Goal: Information Seeking & Learning: Find specific fact

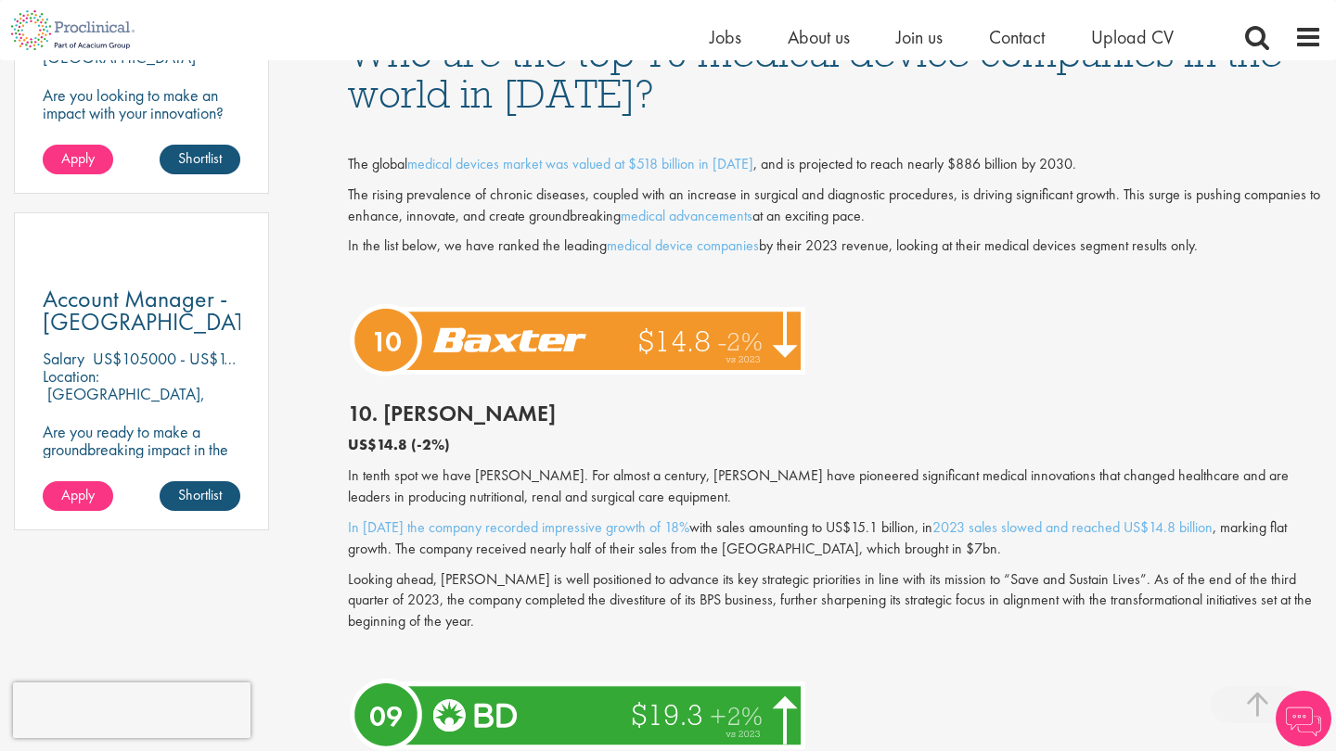
scroll to position [1233, 0]
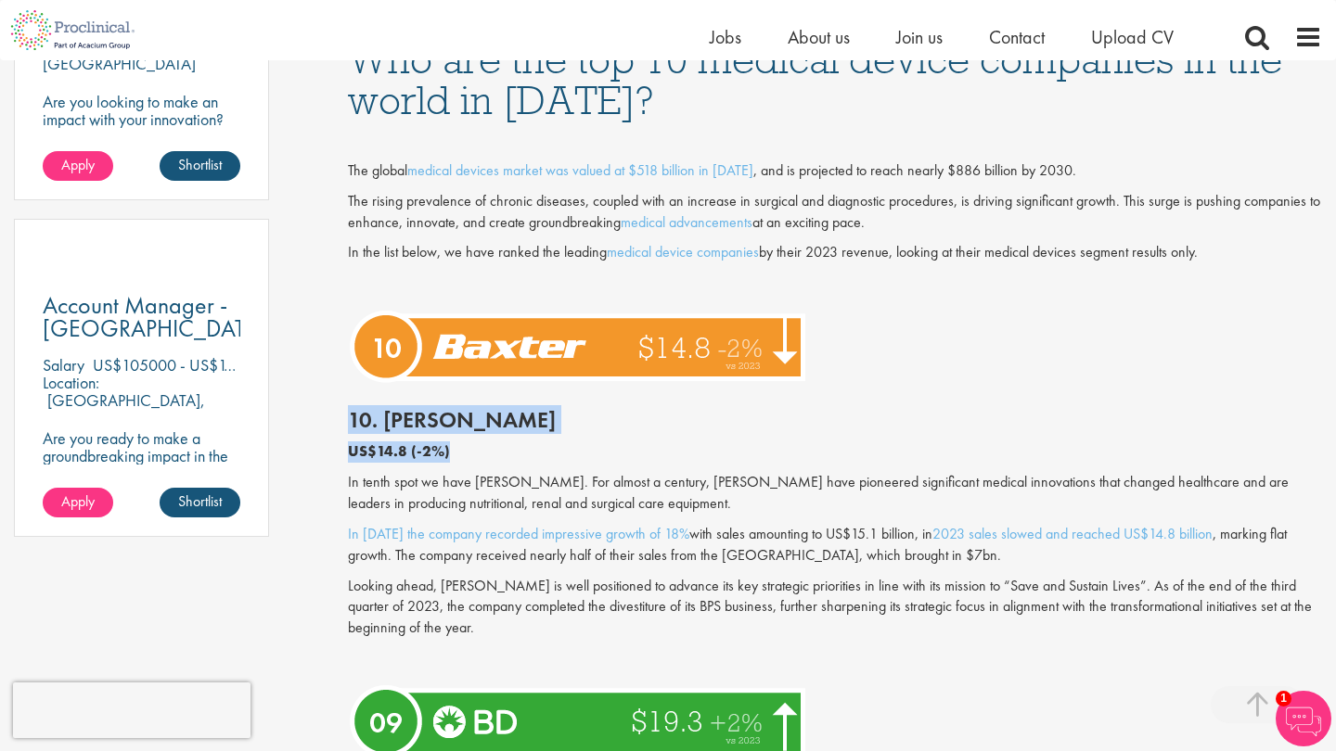
drag, startPoint x: 467, startPoint y: 447, endPoint x: 339, endPoint y: 418, distance: 131.2
copy div "10. [PERSON_NAME] US$14.8 (-2%)"
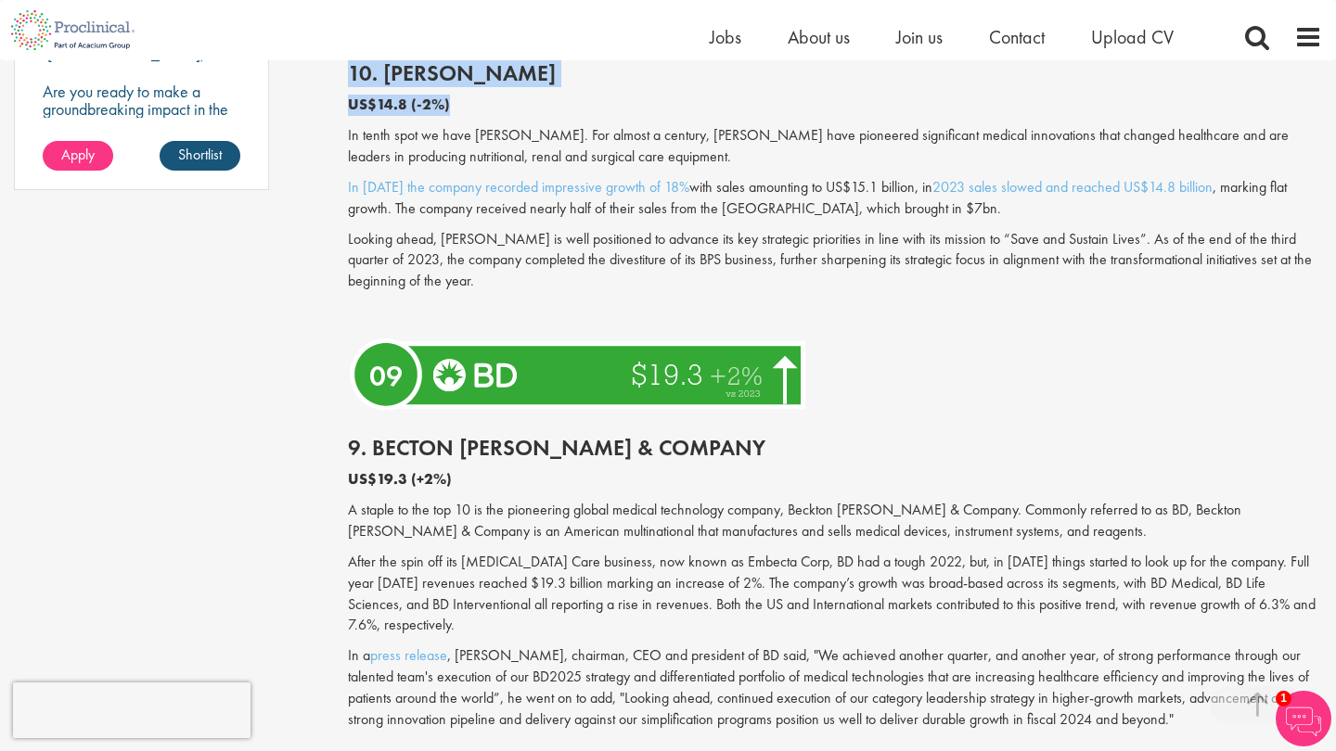
scroll to position [1650, 0]
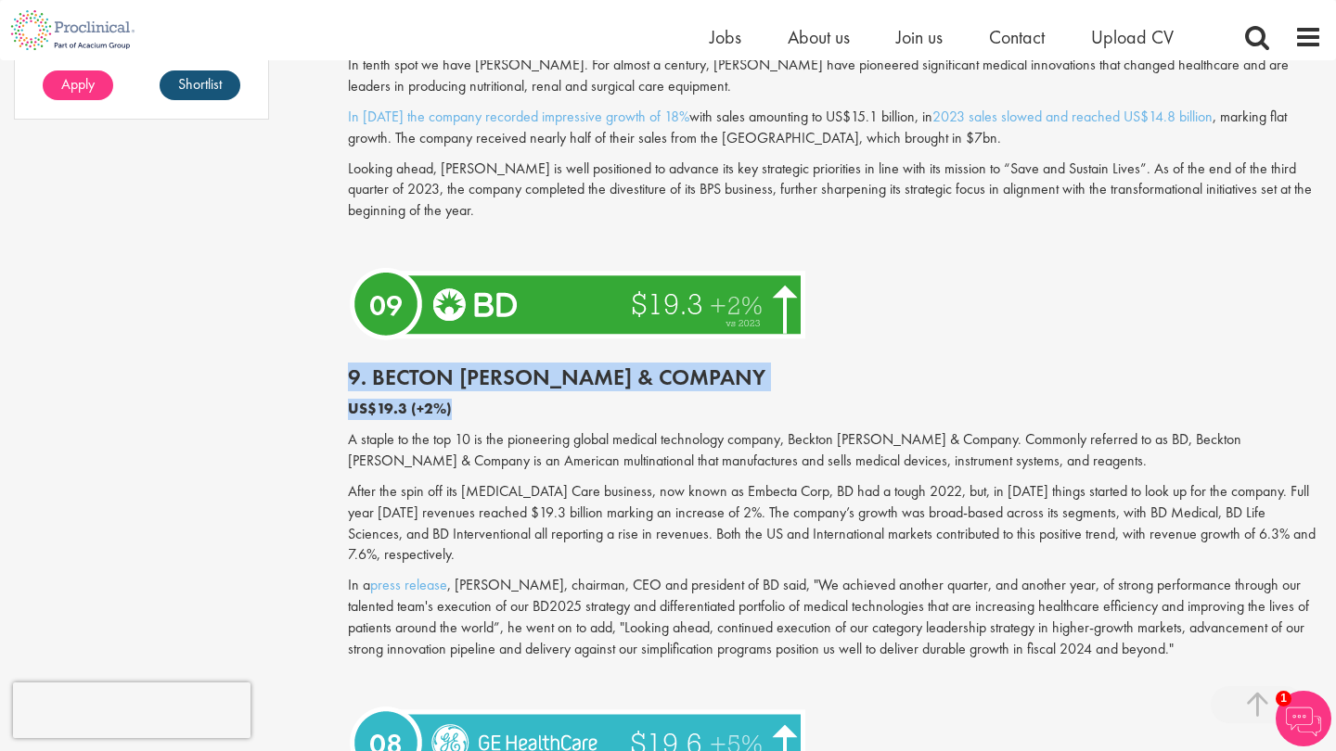
drag, startPoint x: 468, startPoint y: 394, endPoint x: 341, endPoint y: 365, distance: 130.3
copy div "9. Becton [PERSON_NAME] & Company US$19.3 (+2%)"
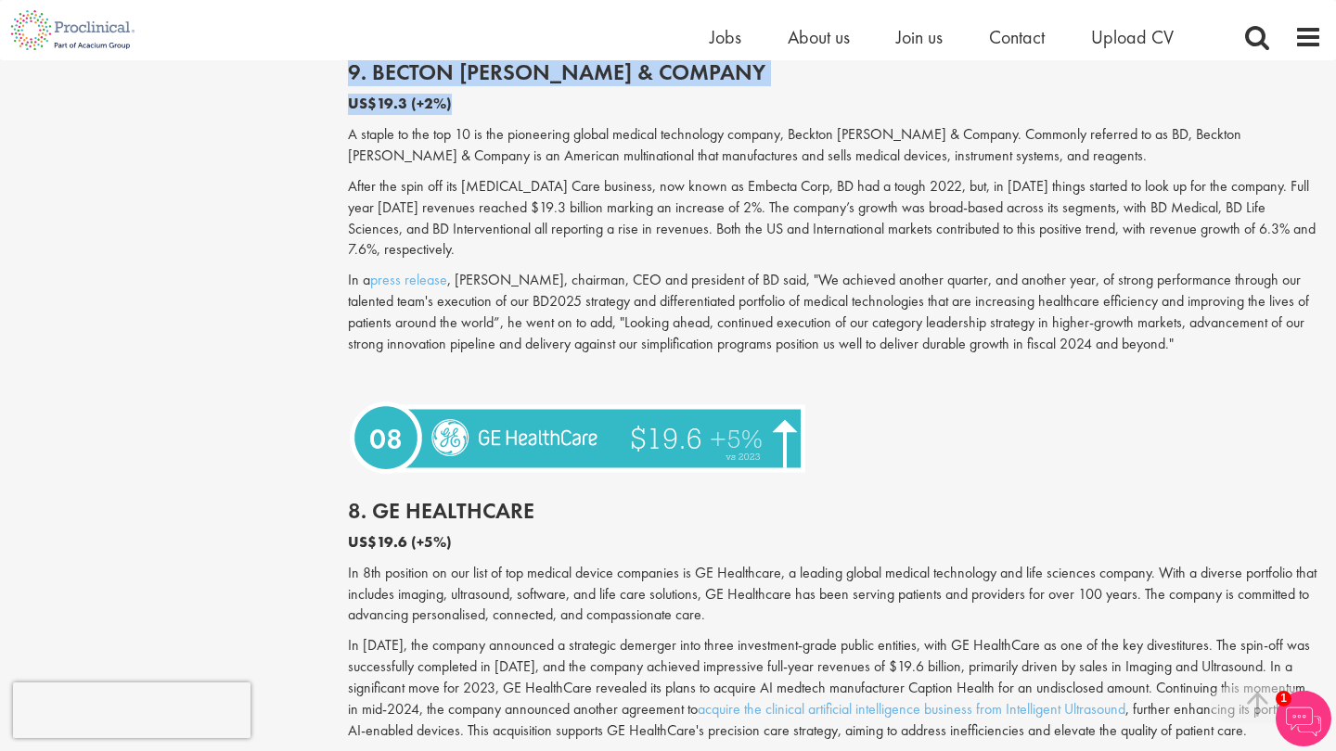
scroll to position [2015, 0]
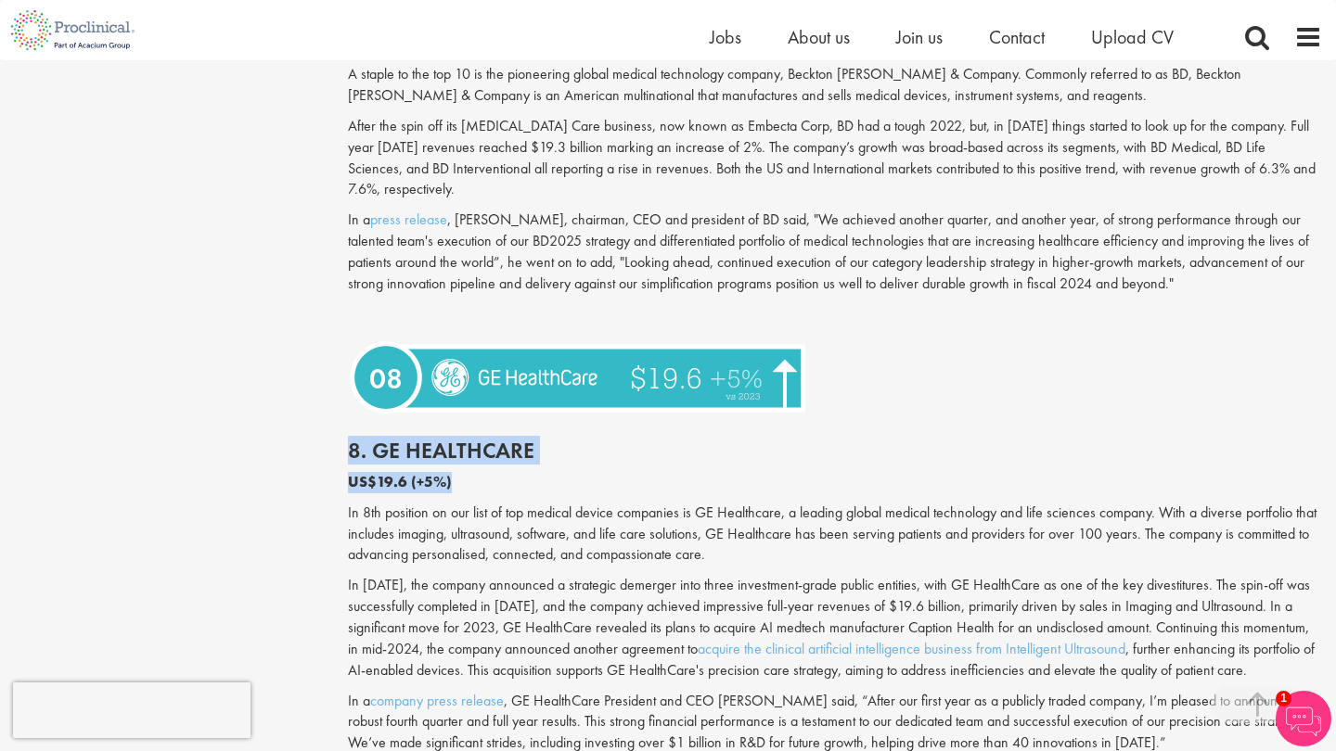
drag, startPoint x: 480, startPoint y: 434, endPoint x: 332, endPoint y: 408, distance: 149.7
copy div "8. GE HealthCare US$19.6 (+5%)"
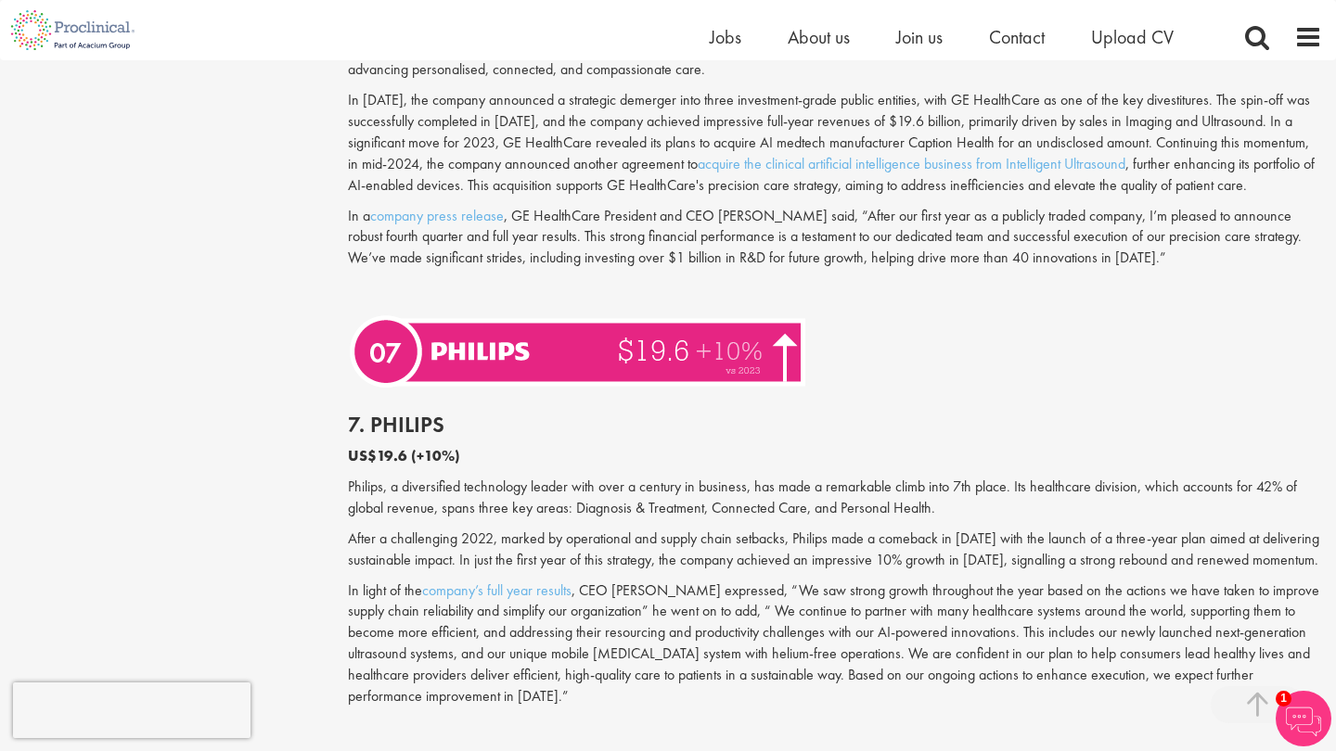
scroll to position [2527, 0]
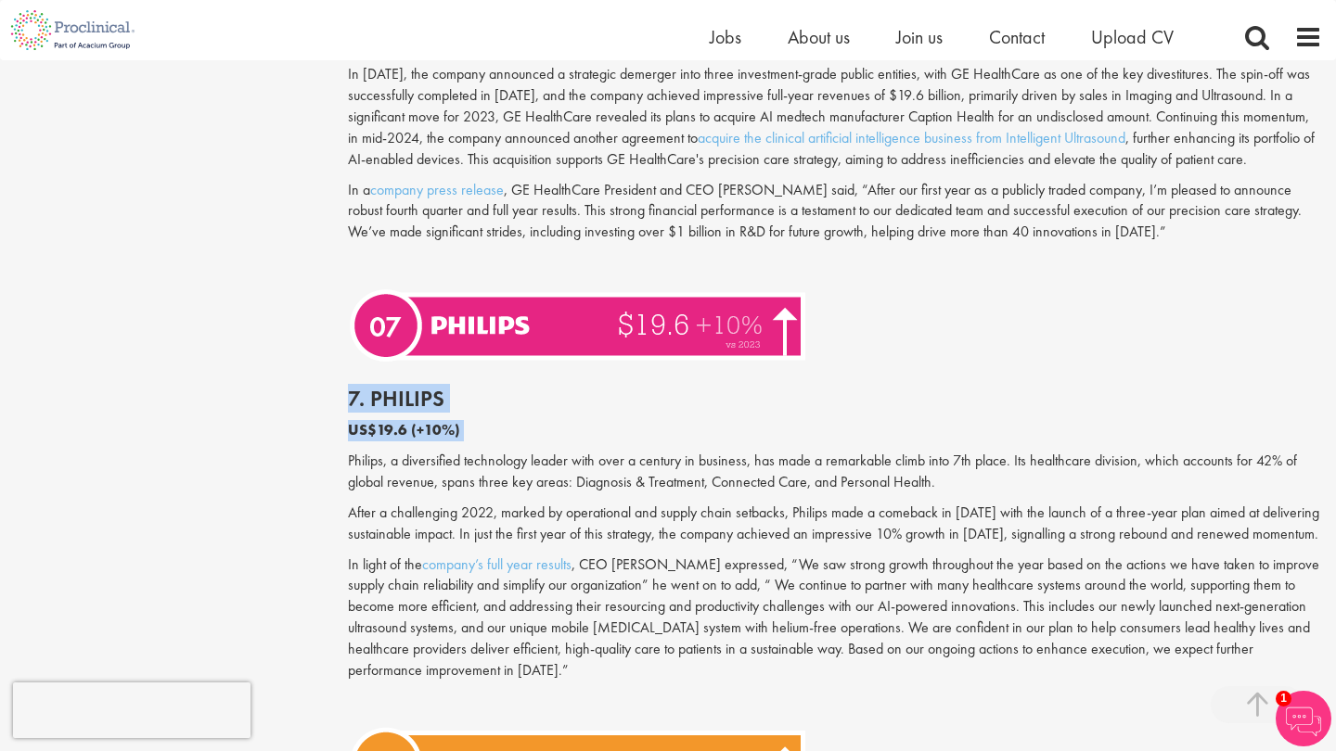
drag, startPoint x: 472, startPoint y: 406, endPoint x: 345, endPoint y: 358, distance: 135.9
click at [345, 358] on div "Who are the top 10 medical device companies in the world in [DATE]? our consult…" at bounding box center [835, 560] width 1002 height 5759
copy div "7. Philips US$19.6 (+10%)"
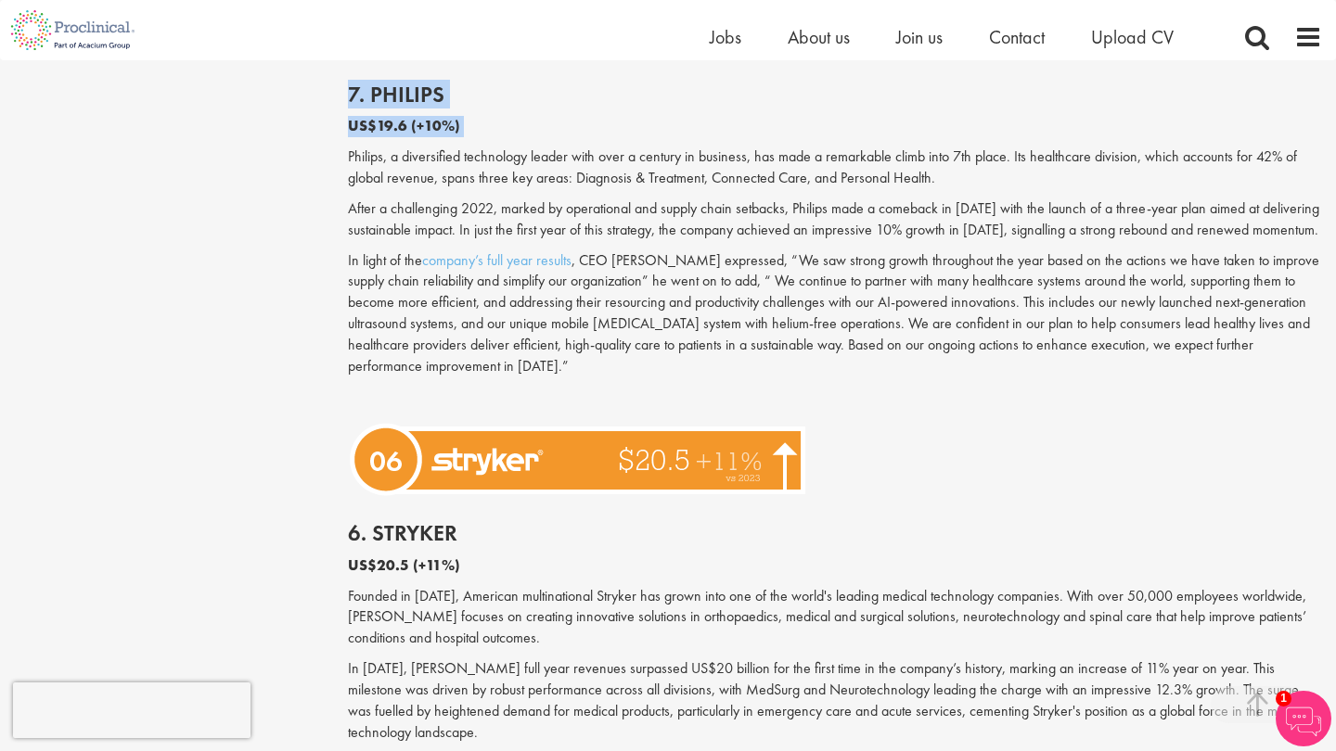
scroll to position [2916, 0]
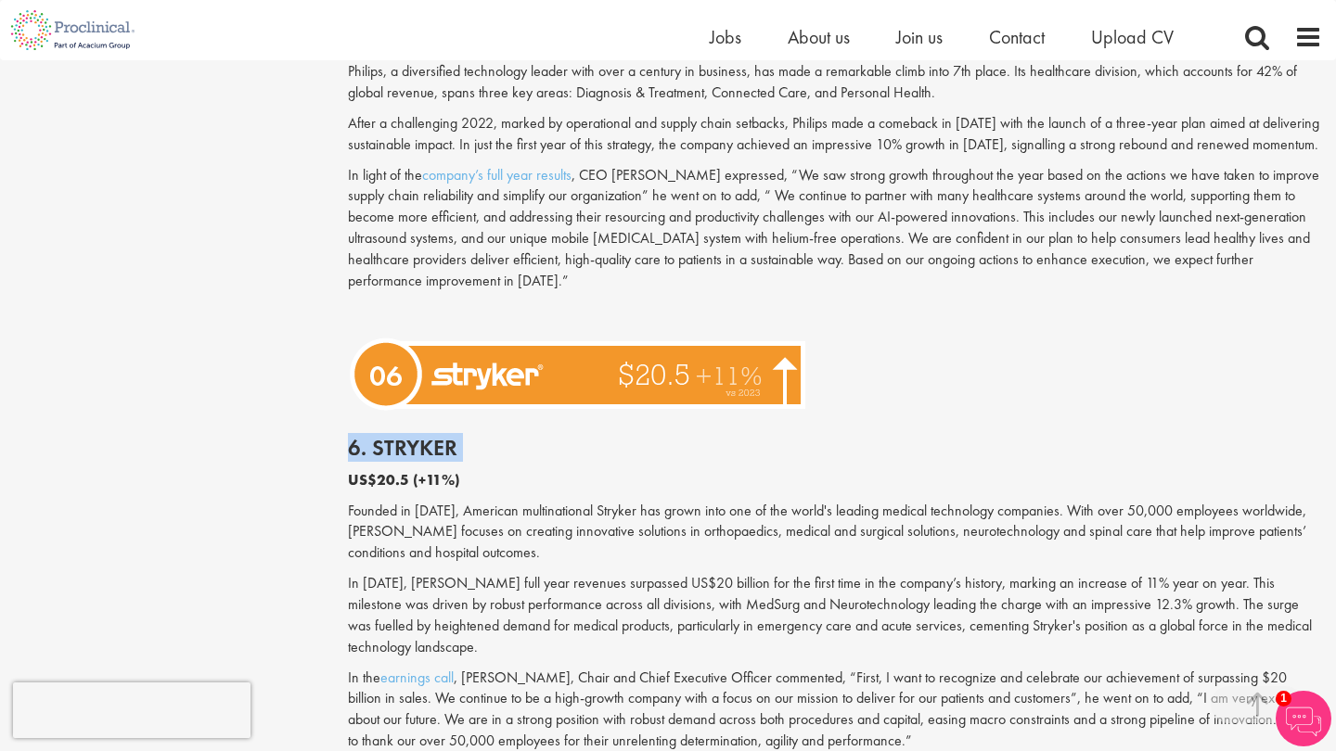
drag, startPoint x: 488, startPoint y: 425, endPoint x: 353, endPoint y: 414, distance: 134.9
click at [352, 417] on div "6. [PERSON_NAME] US$20.5 (+11%) Founded in [DATE], American multinational Stryk…" at bounding box center [835, 604] width 1002 height 374
drag, startPoint x: 492, startPoint y: 434, endPoint x: 295, endPoint y: 395, distance: 200.5
click at [295, 394] on div "Content types Quizzes Blogs Guidebooks & Reports Videos Infographics Case studi…" at bounding box center [668, 170] width 1336 height 5777
copy div "6. Stryker US$20.5 (+11%)"
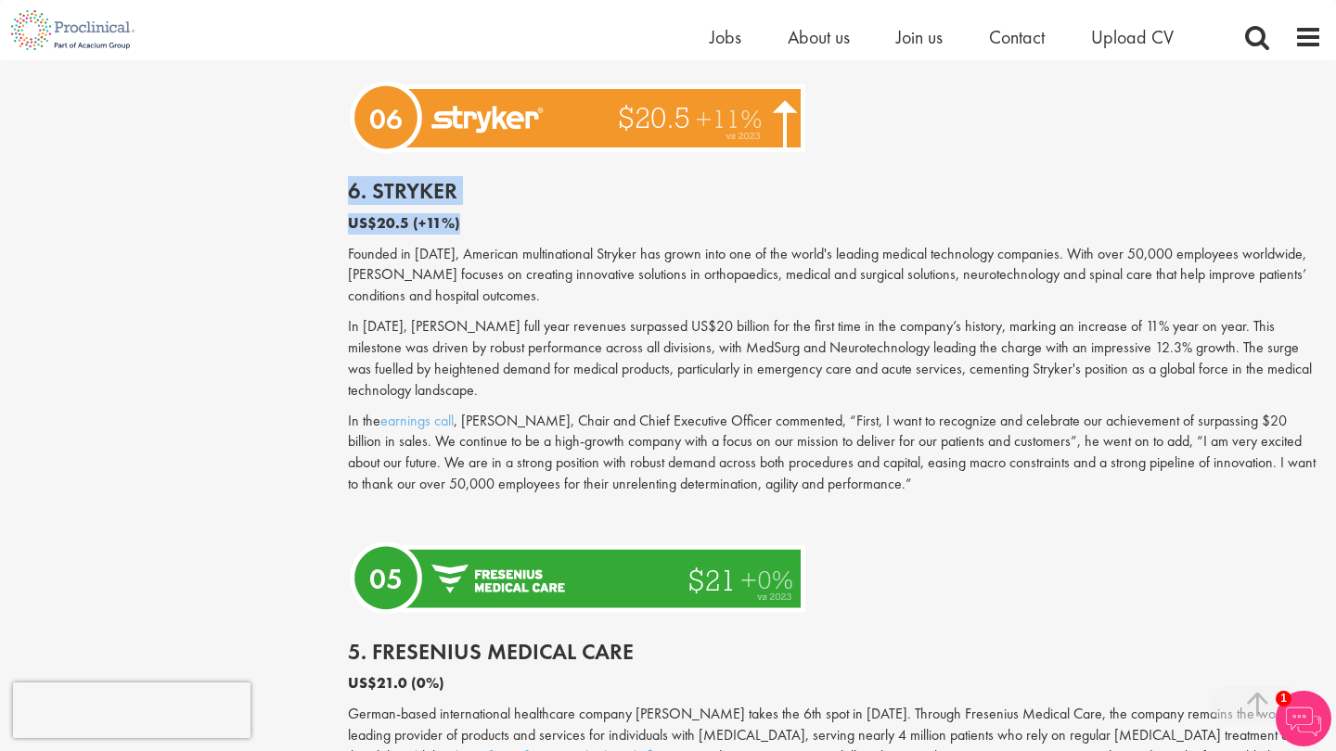
scroll to position [3441, 0]
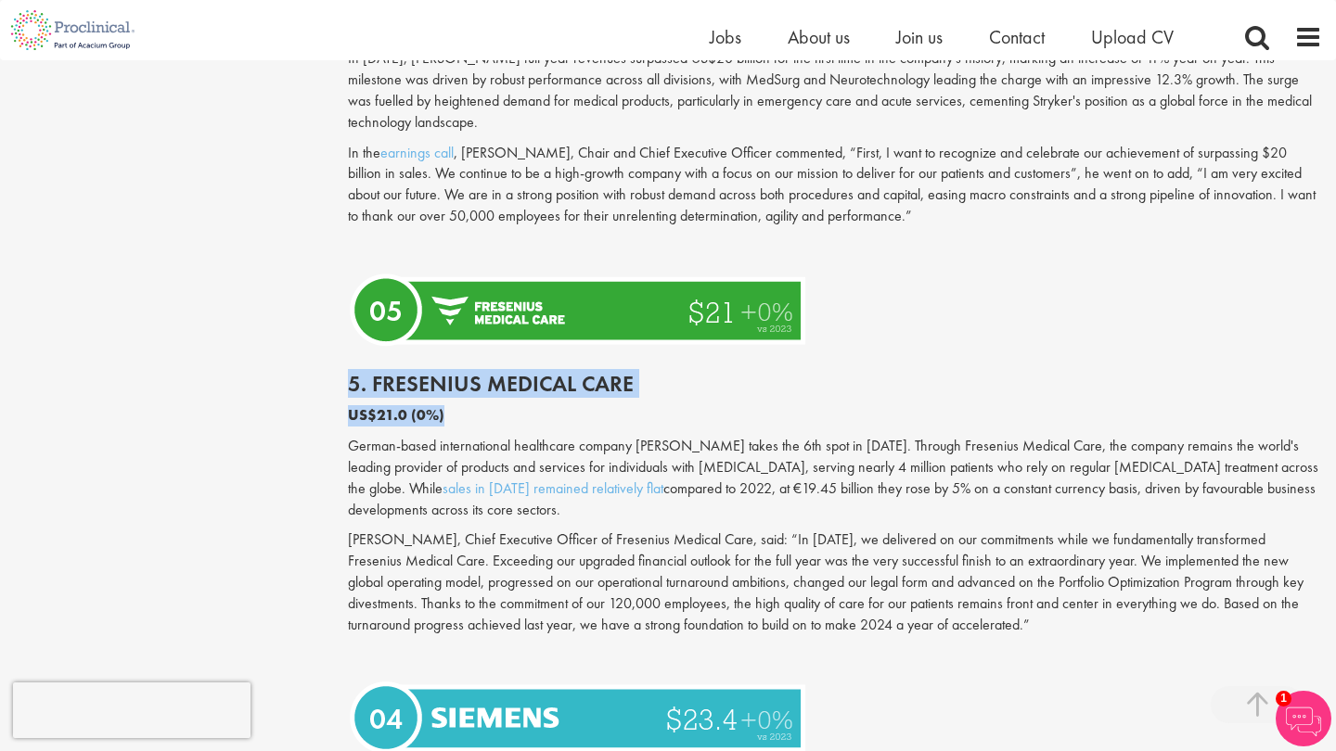
drag, startPoint x: 458, startPoint y: 359, endPoint x: 343, endPoint y: 329, distance: 118.8
copy div "5. Fresenius Medical Care US$21.0 (0%)"
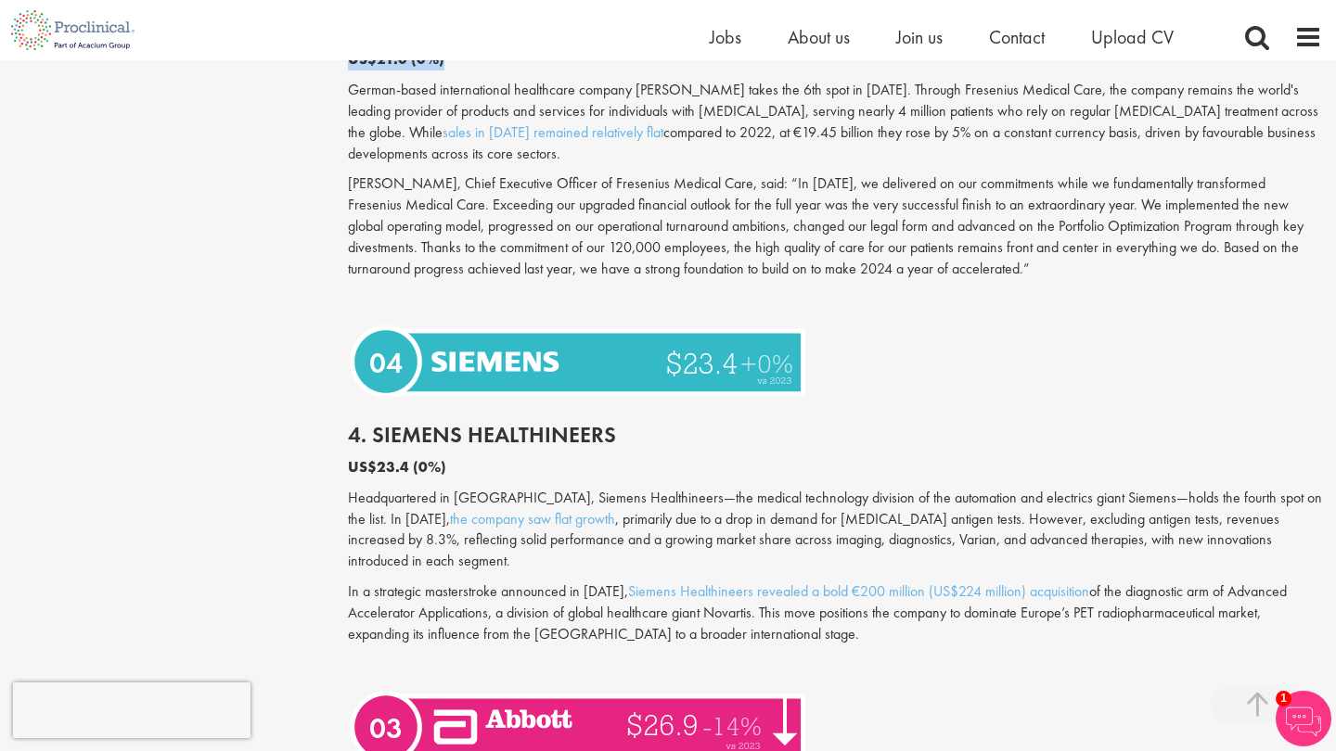
scroll to position [3903, 0]
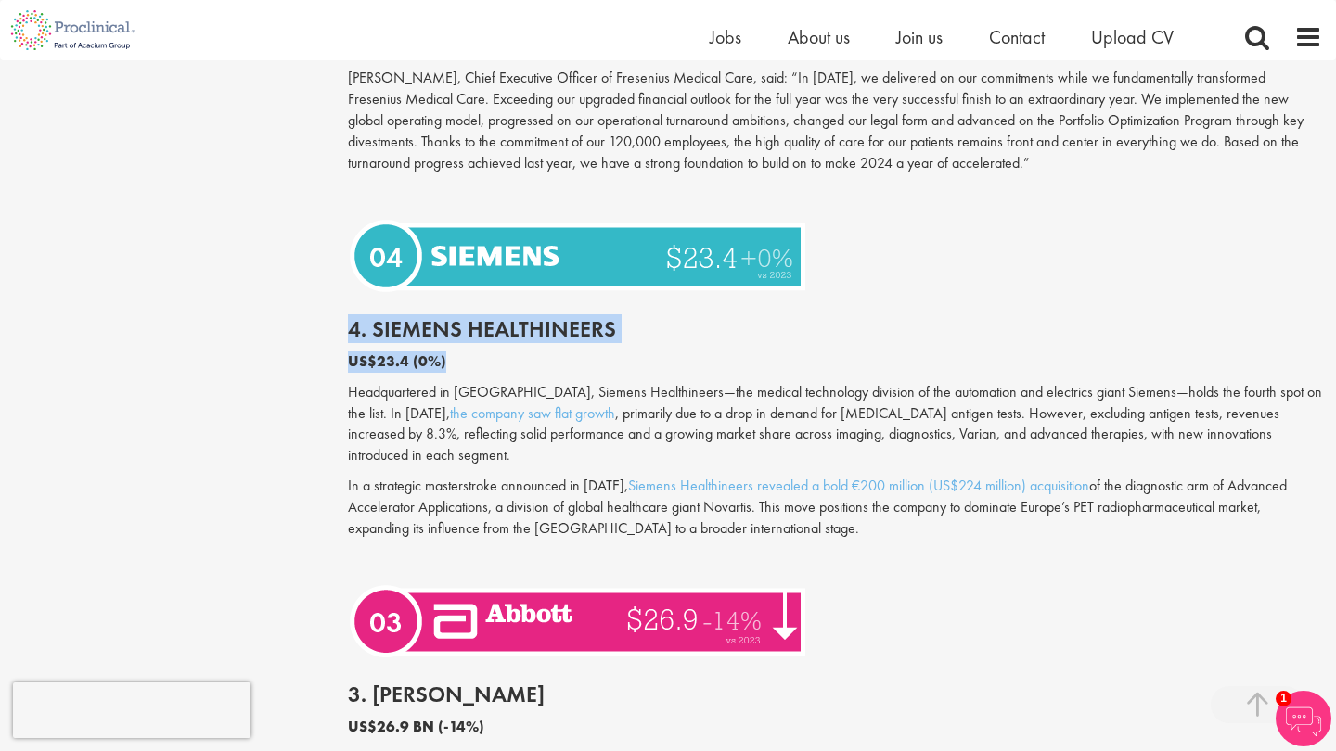
drag, startPoint x: 458, startPoint y: 299, endPoint x: 343, endPoint y: 256, distance: 122.7
copy div "4. Siemens Healthineers US$23.4 (0%)"
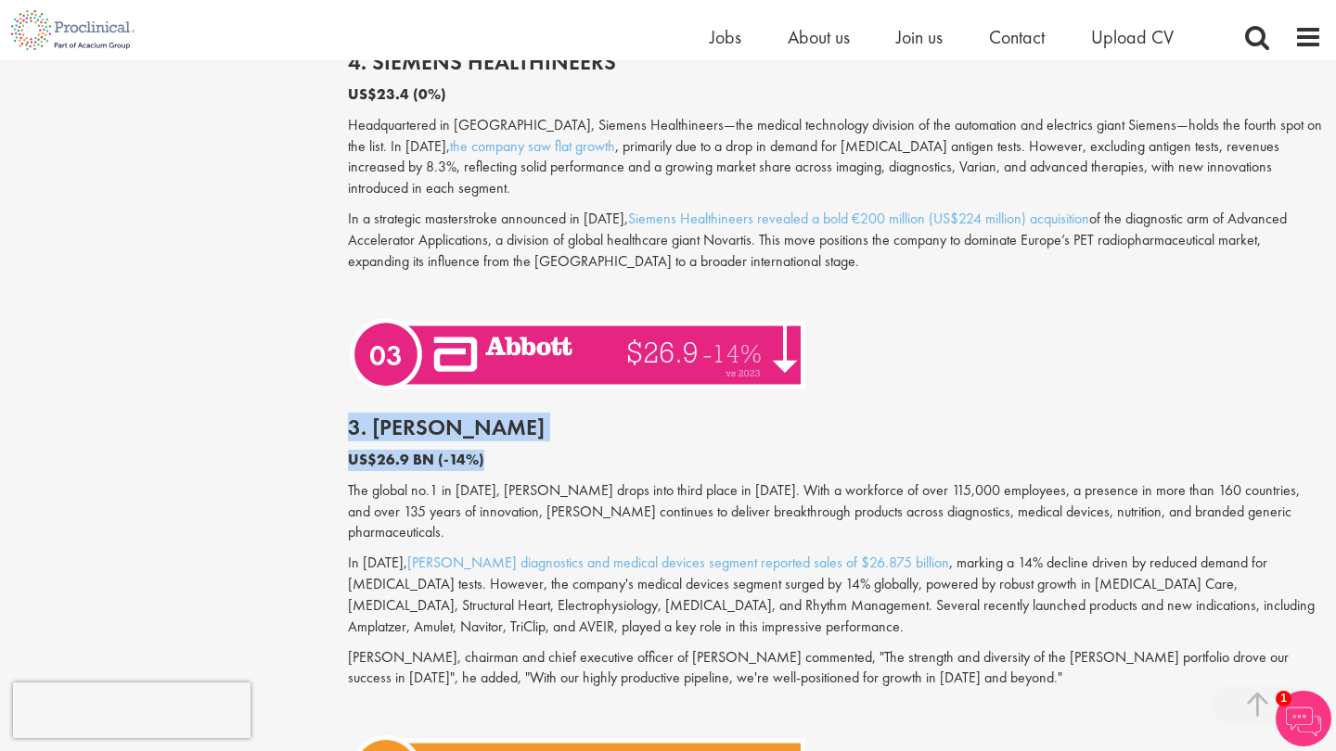
drag, startPoint x: 507, startPoint y: 368, endPoint x: 339, endPoint y: 329, distance: 173.2
copy div "3. [PERSON_NAME] US$26.9 BN (-14%)"
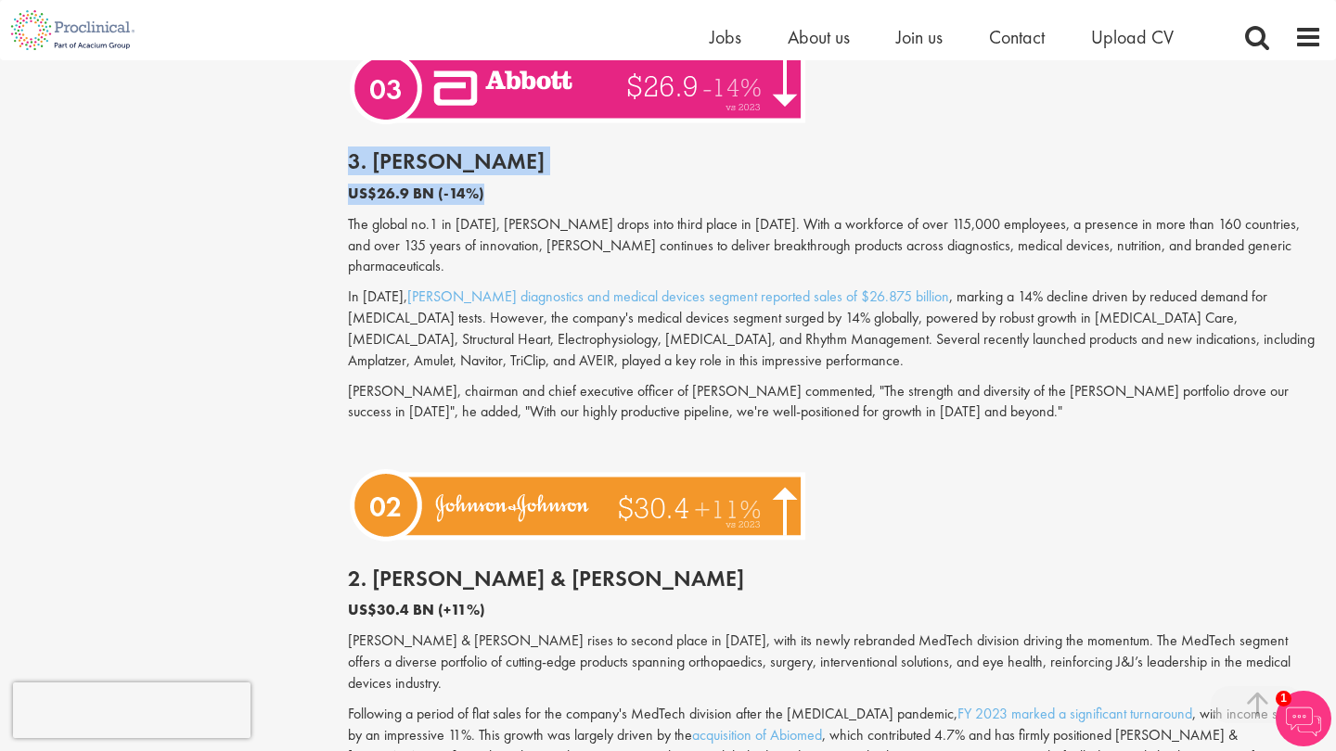
scroll to position [4490, 0]
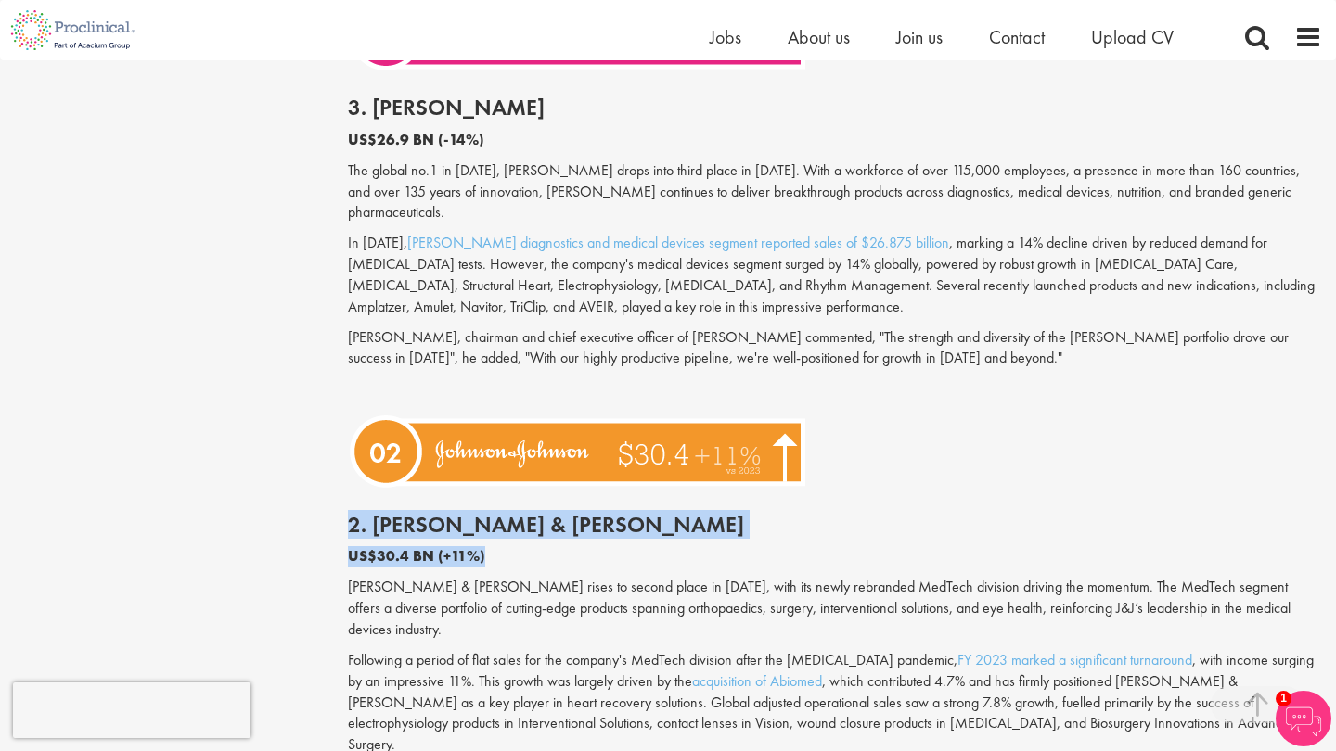
drag, startPoint x: 503, startPoint y: 437, endPoint x: 337, endPoint y: 406, distance: 168.8
copy div "2. [PERSON_NAME] & [PERSON_NAME] US$30.4 BN (+11%)"
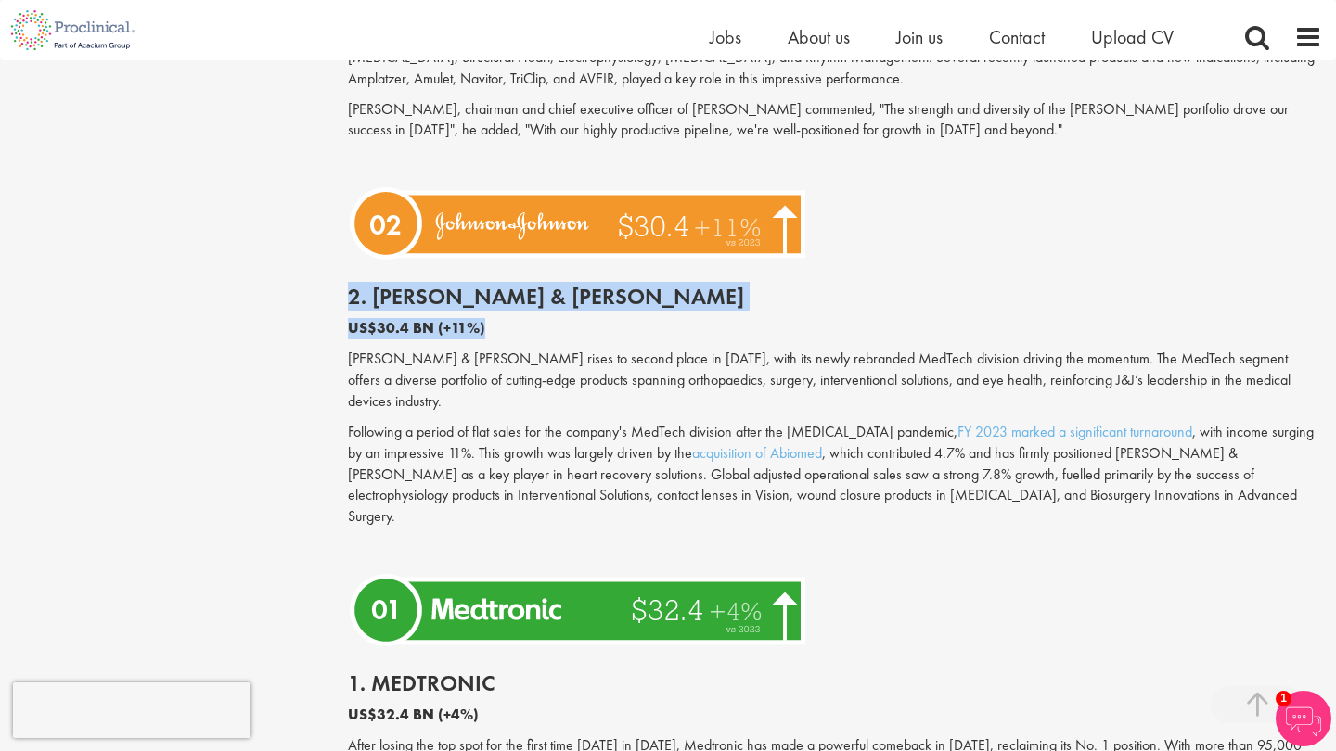
scroll to position [4801, 0]
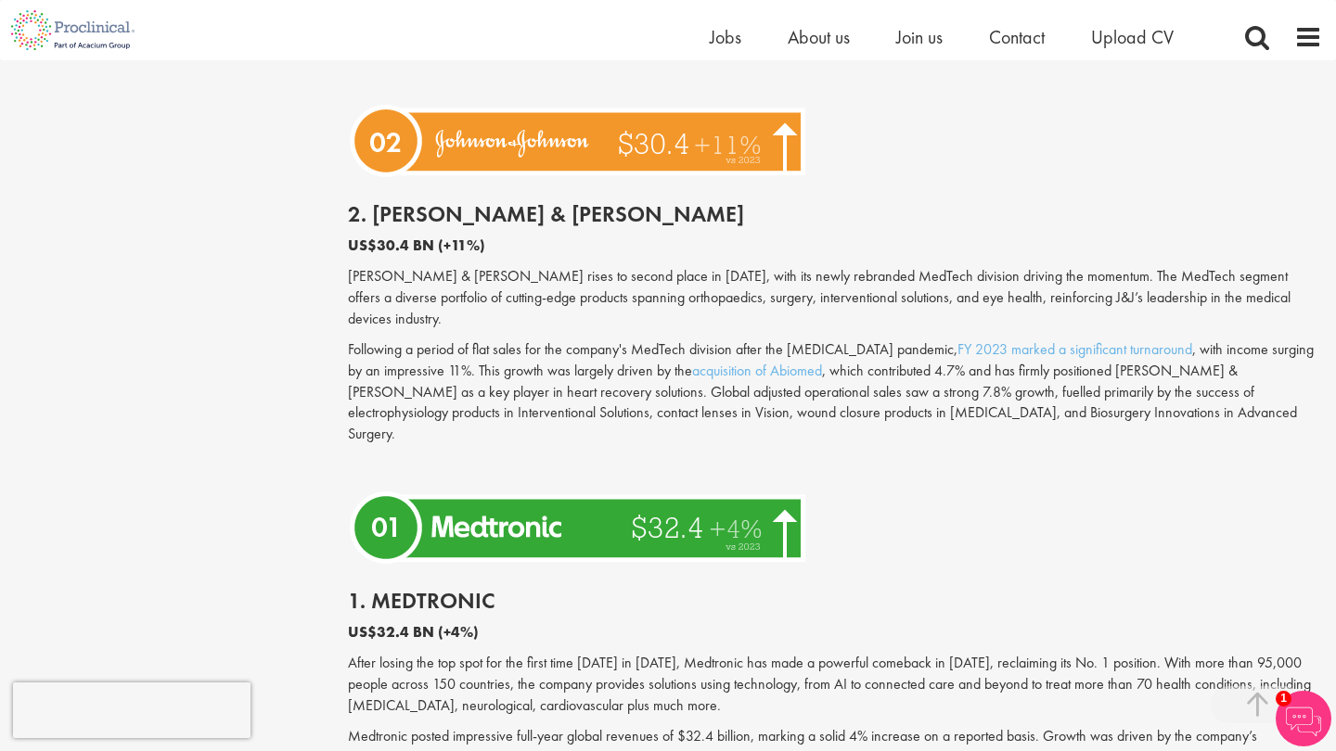
click at [486, 622] on p "US$32.4 BN (+4%)" at bounding box center [835, 632] width 974 height 21
drag, startPoint x: 497, startPoint y: 456, endPoint x: 341, endPoint y: 426, distance: 158.8
copy div "1. Medtronic US$32.4 BN (+4%)"
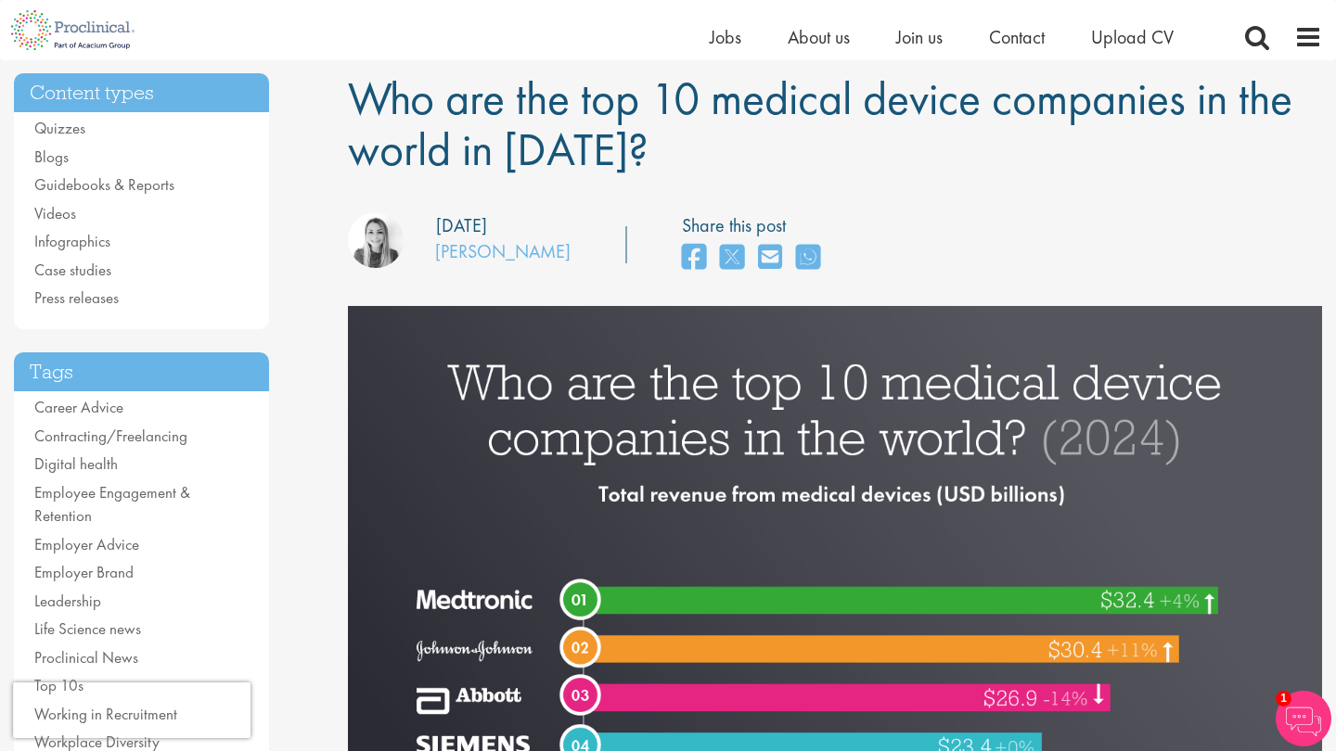
scroll to position [0, 0]
